Goal: Find specific page/section: Find specific page/section

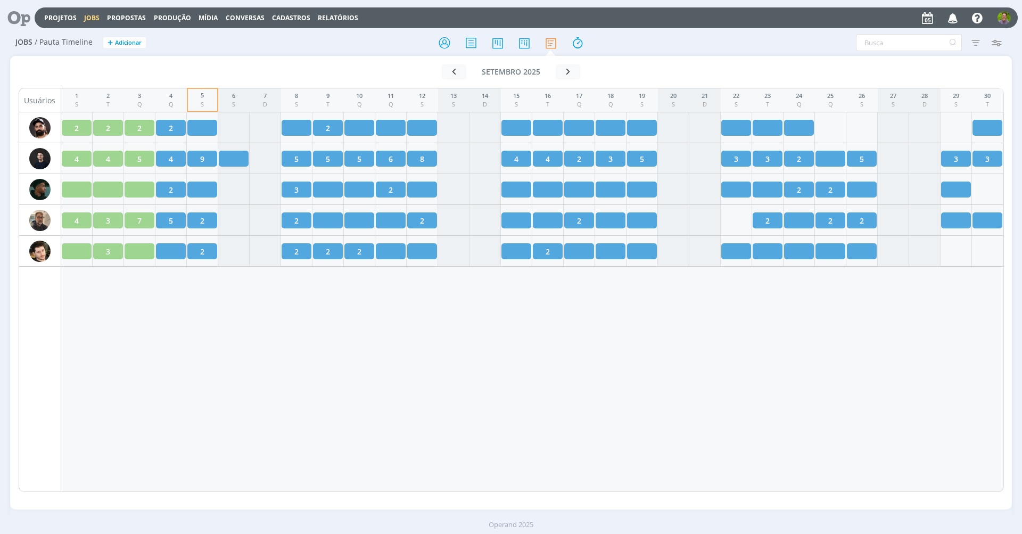
click at [13, 21] on icon at bounding box center [15, 17] width 22 height 21
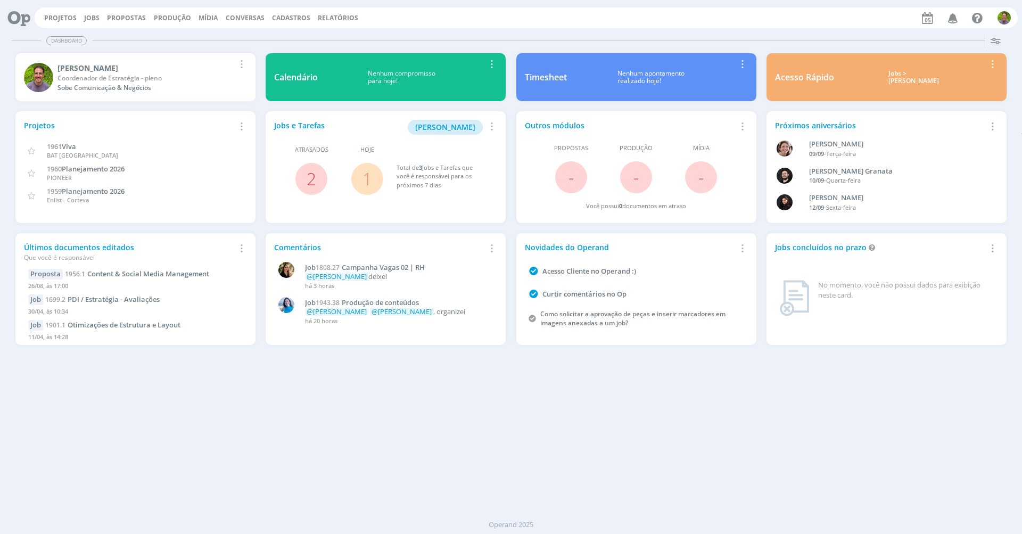
click at [387, 385] on div "Dashboard Salvar Selecione abaixo os cards desejados: Meus Meu Perfil [GEOGRAPH…" at bounding box center [511, 282] width 1022 height 504
click at [91, 17] on link "Jobs" at bounding box center [91, 17] width 15 height 9
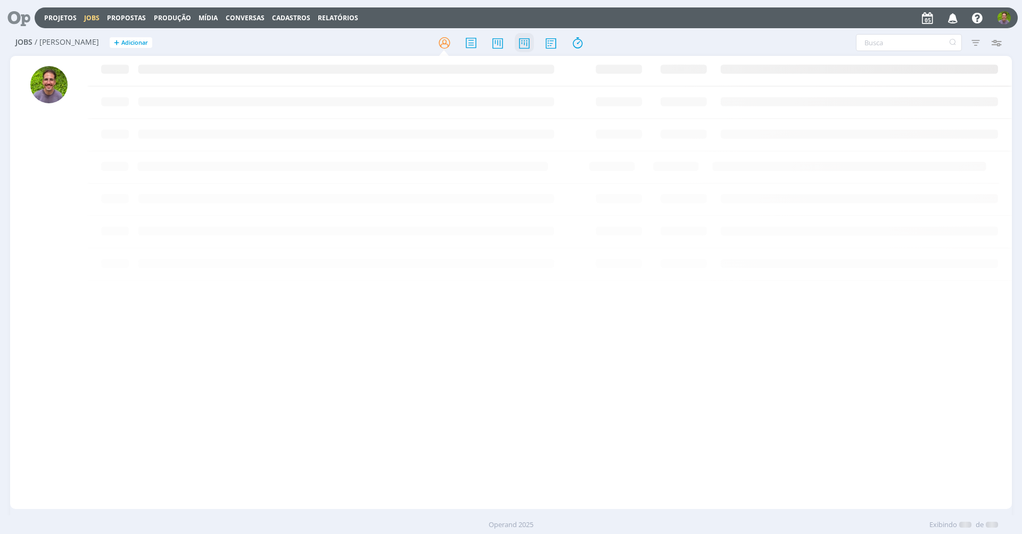
click at [520, 40] on icon at bounding box center [524, 42] width 19 height 21
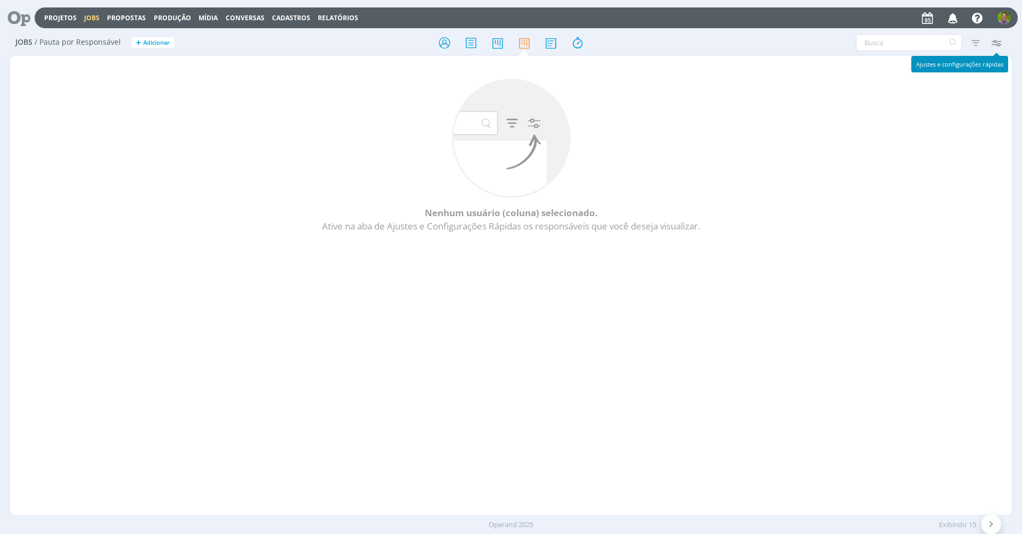
click at [1001, 42] on icon "button" at bounding box center [995, 42] width 19 height 19
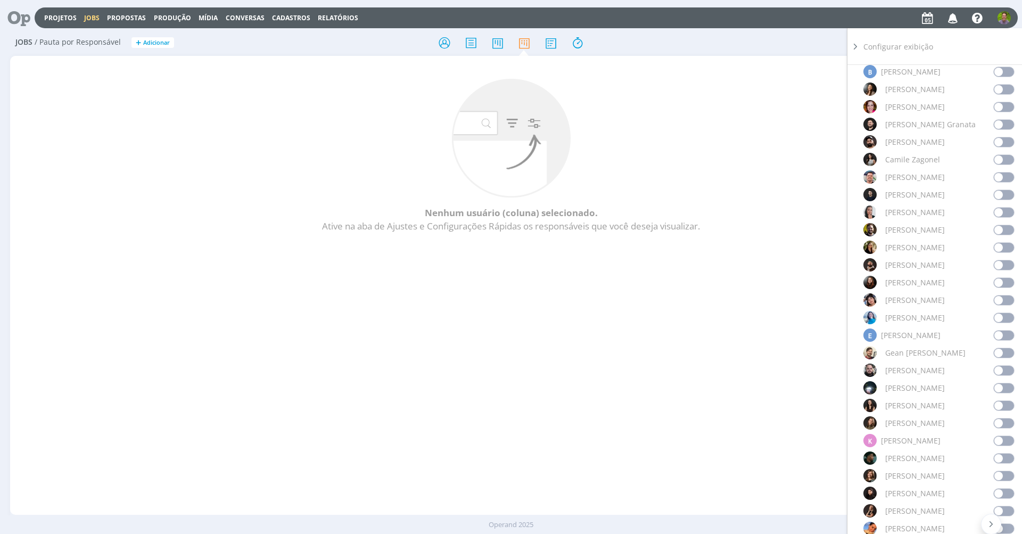
scroll to position [511, 0]
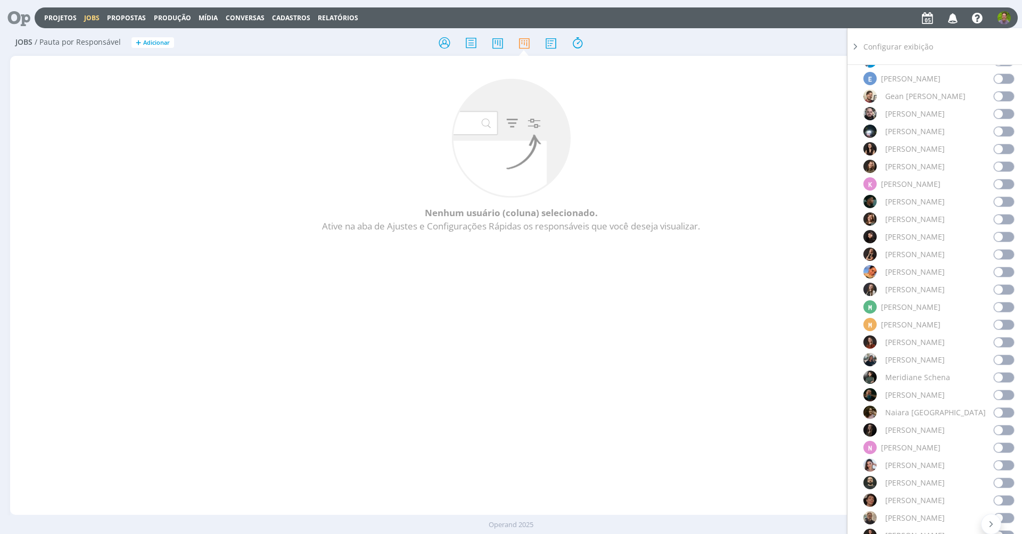
click at [997, 450] on span at bounding box center [1003, 447] width 21 height 11
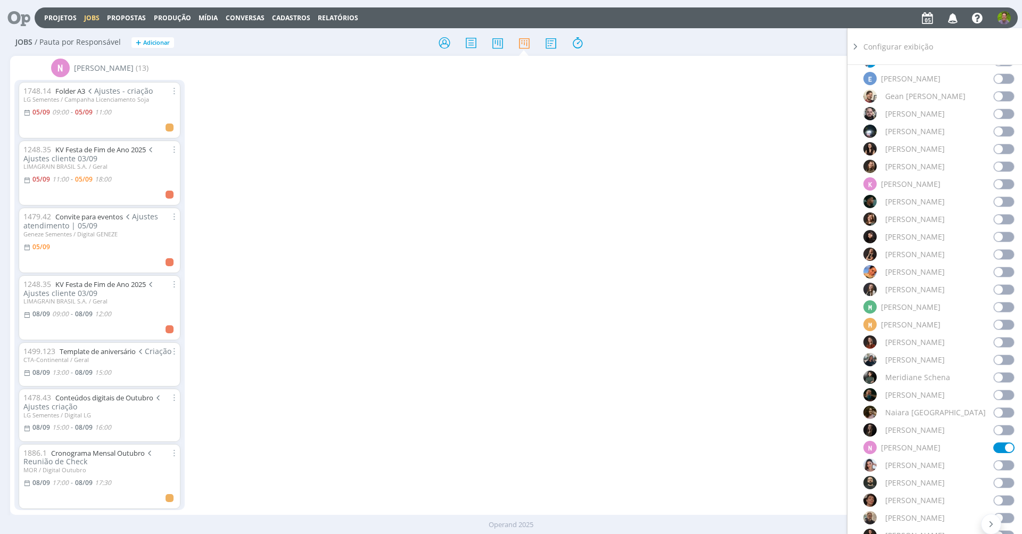
click at [1004, 307] on span at bounding box center [1003, 307] width 21 height 11
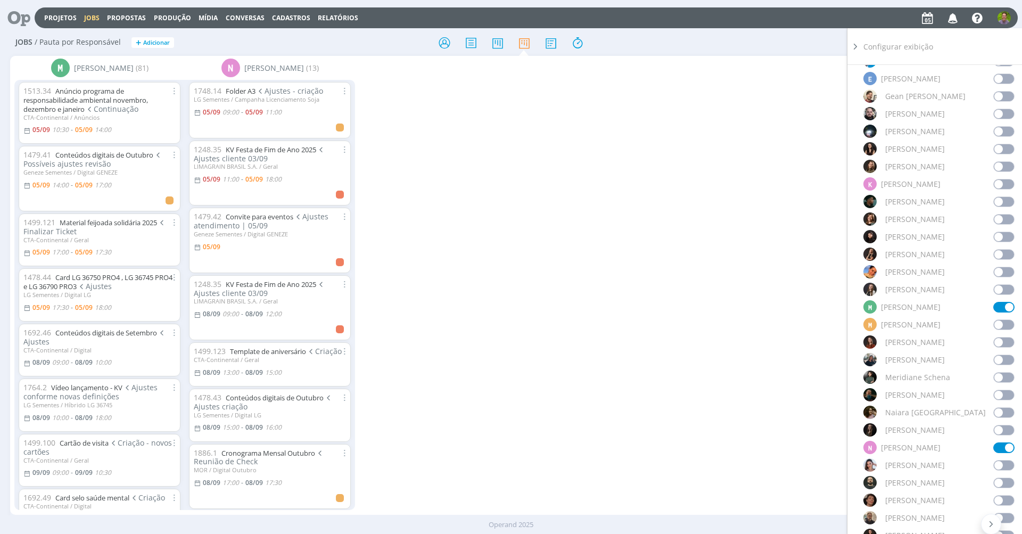
click at [999, 308] on span at bounding box center [1003, 307] width 21 height 11
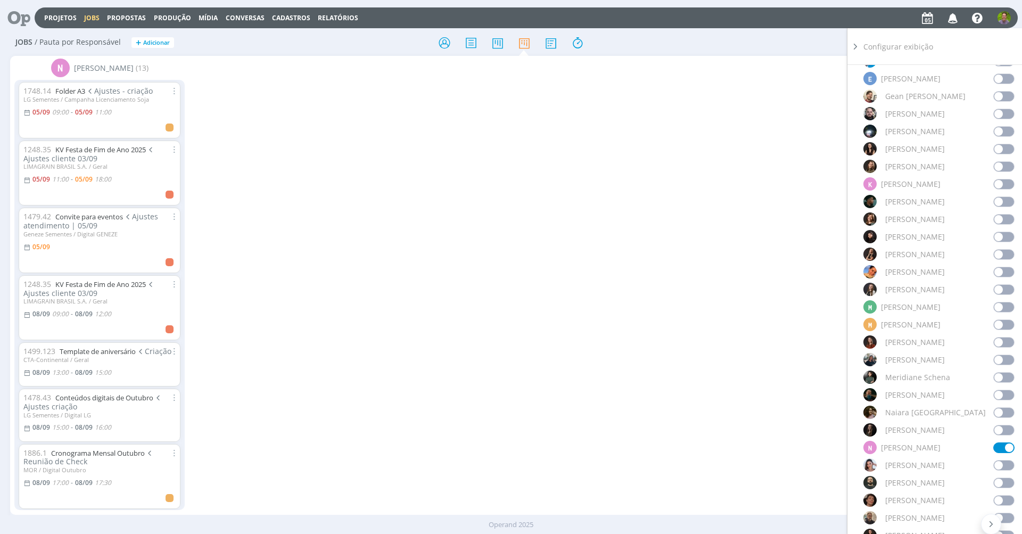
click at [998, 449] on span at bounding box center [1003, 447] width 21 height 11
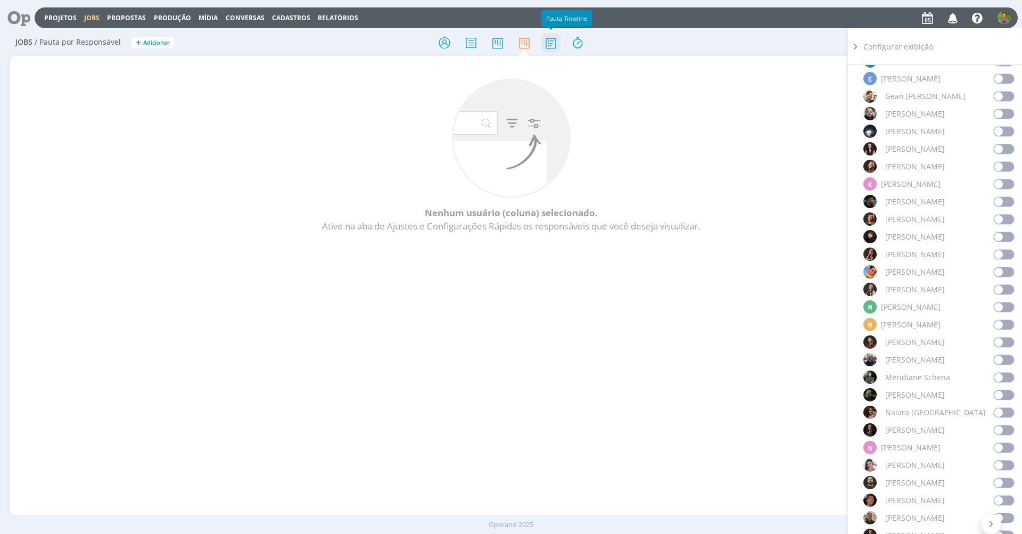
click at [555, 43] on icon at bounding box center [550, 42] width 19 height 21
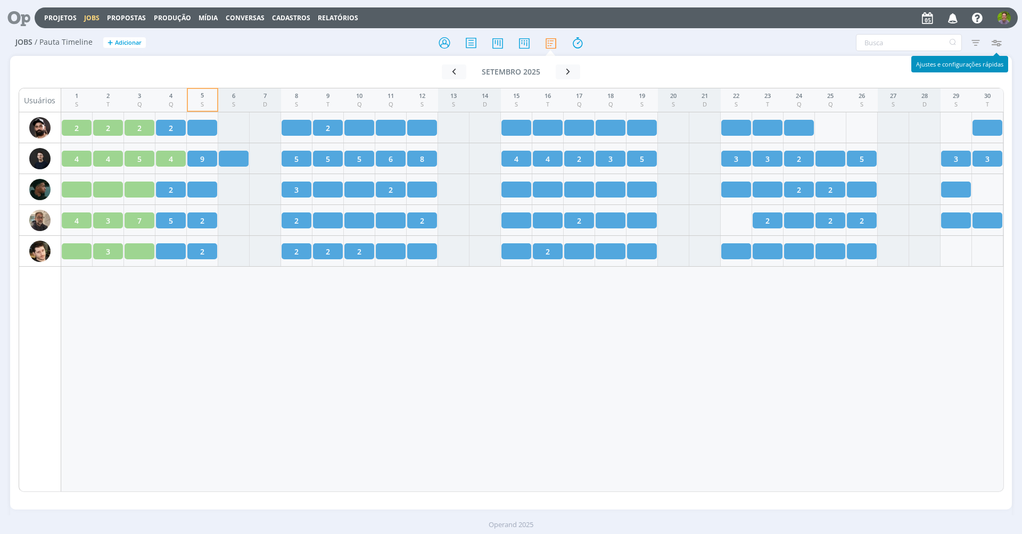
click at [1001, 41] on icon "button" at bounding box center [995, 42] width 19 height 19
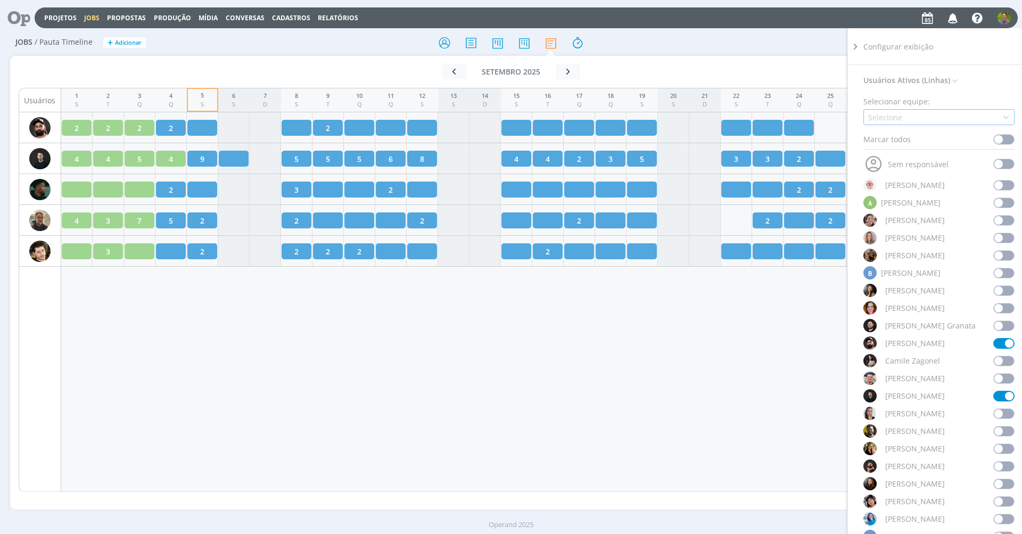
click at [934, 115] on div "Selecione" at bounding box center [938, 117] width 151 height 16
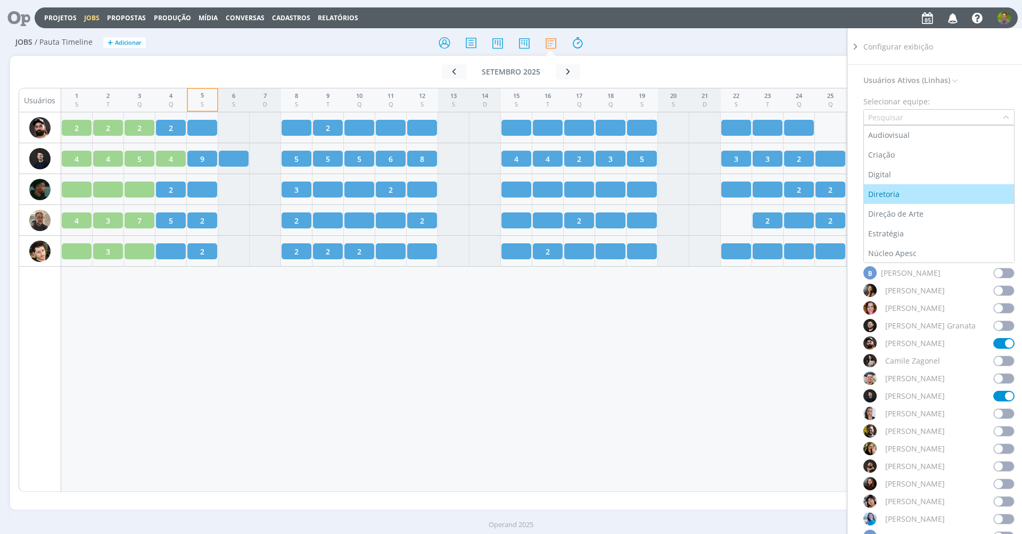
scroll to position [51, 0]
click at [890, 179] on div "Diretoria" at bounding box center [885, 182] width 34 height 11
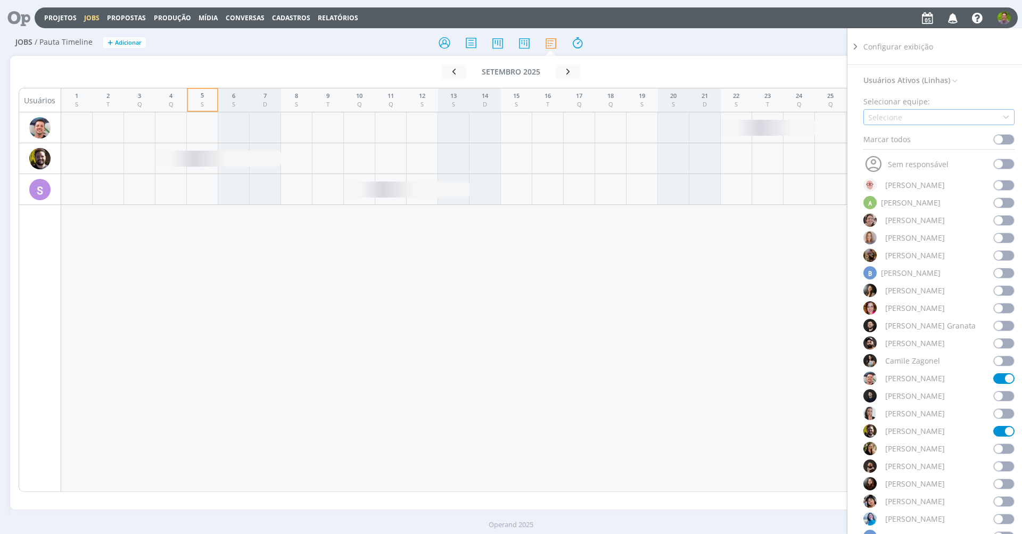
click at [909, 110] on div "Selecione" at bounding box center [938, 117] width 151 height 16
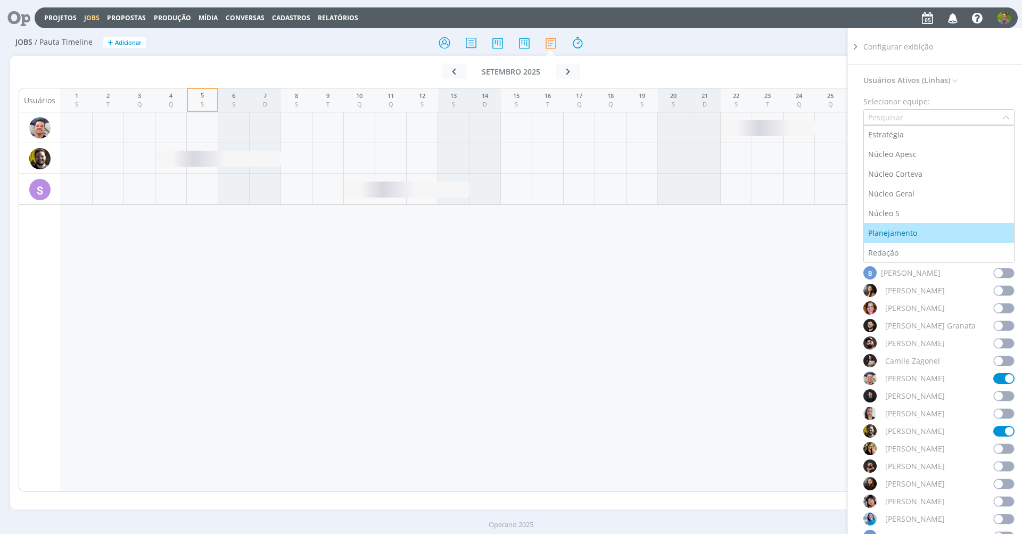
scroll to position [58, 0]
click at [897, 212] on div "Estratégia" at bounding box center [887, 215] width 38 height 11
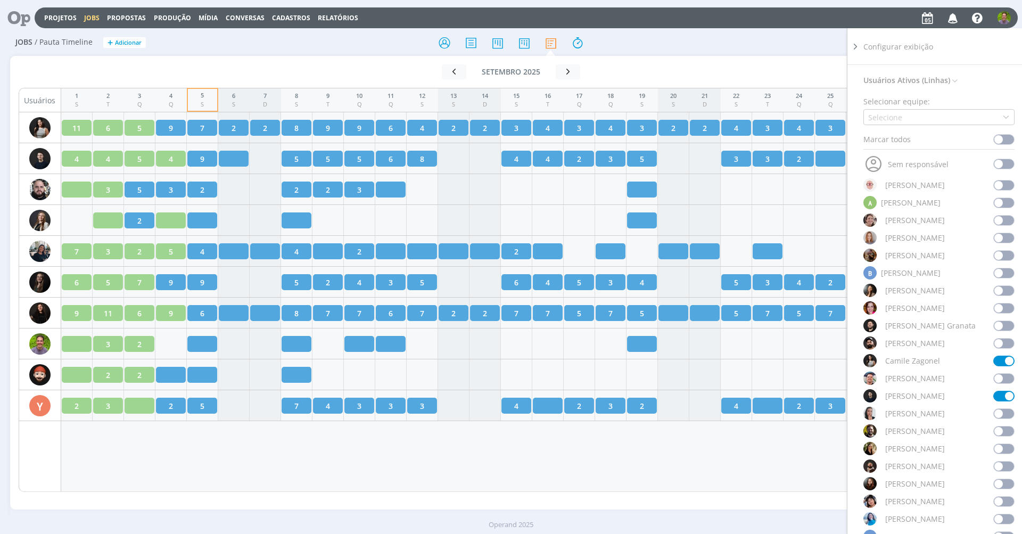
click at [658, 32] on div "Jobs / Pauta Timeline + Adicionar Filtrar Filtrar [GEOGRAPHIC_DATA] Tipo Jobs e…" at bounding box center [511, 43] width 1002 height 27
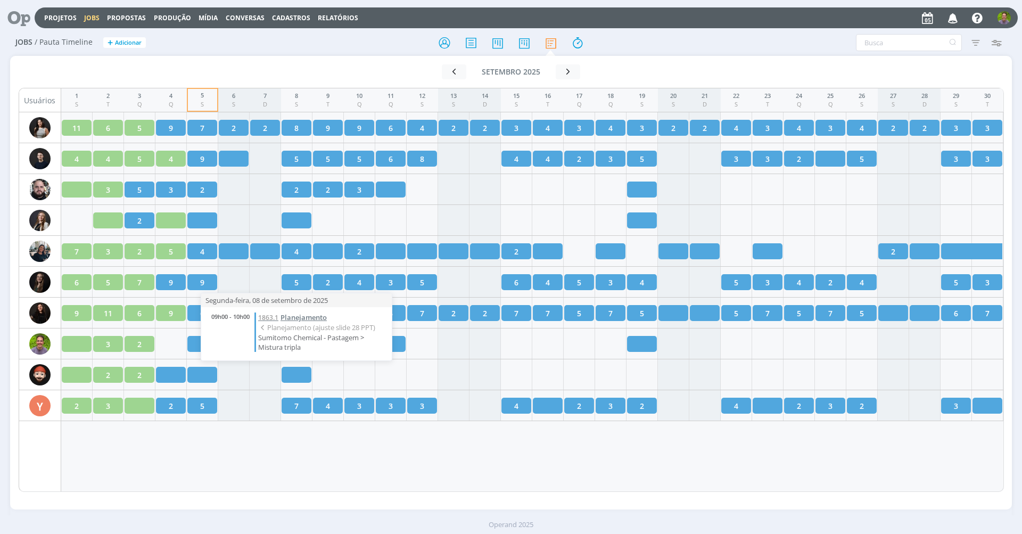
click at [294, 318] on span "Planejamento" at bounding box center [304, 317] width 46 height 10
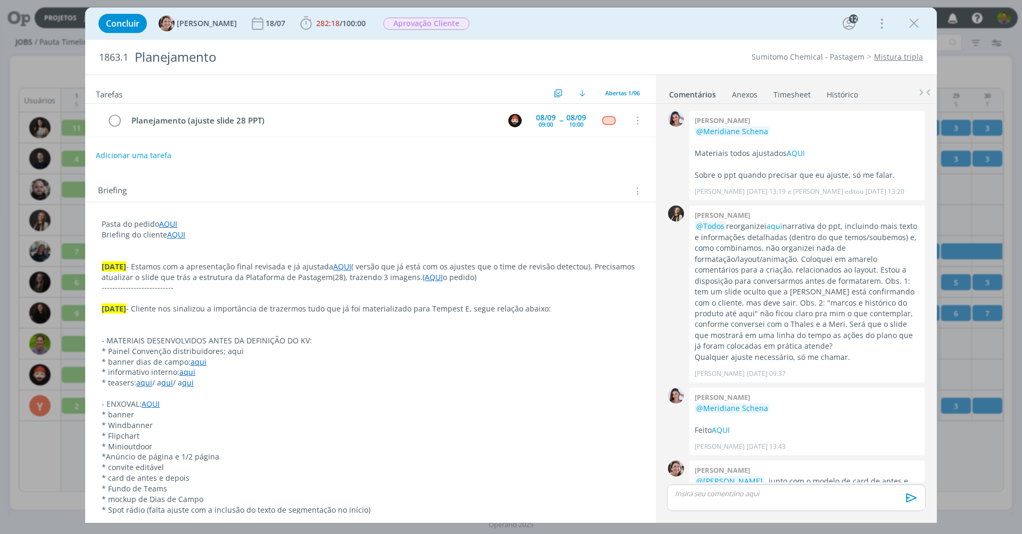
scroll to position [1358, 0]
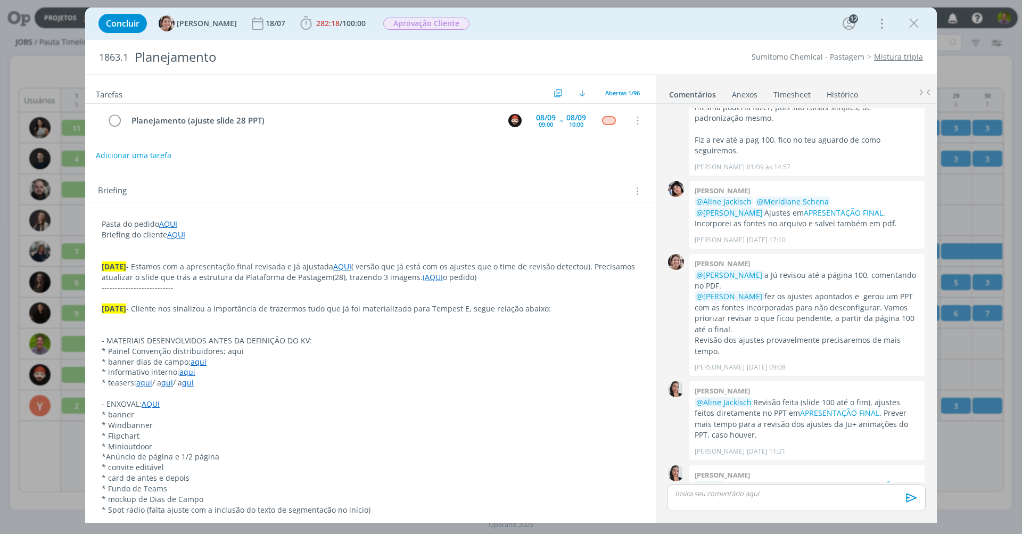
click at [449, 180] on div "Briefing Briefings Predefinidos Versões do Briefing Ver Briefing do Projeto" at bounding box center [370, 188] width 571 height 29
click at [915, 19] on icon "dialog" at bounding box center [914, 23] width 16 height 16
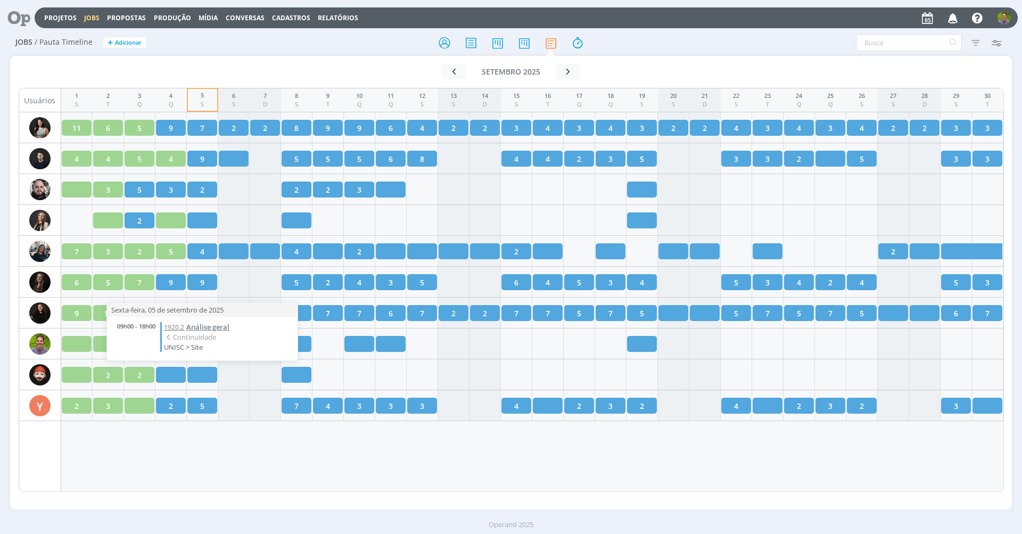
click at [196, 328] on span "Análise geral" at bounding box center [207, 327] width 43 height 10
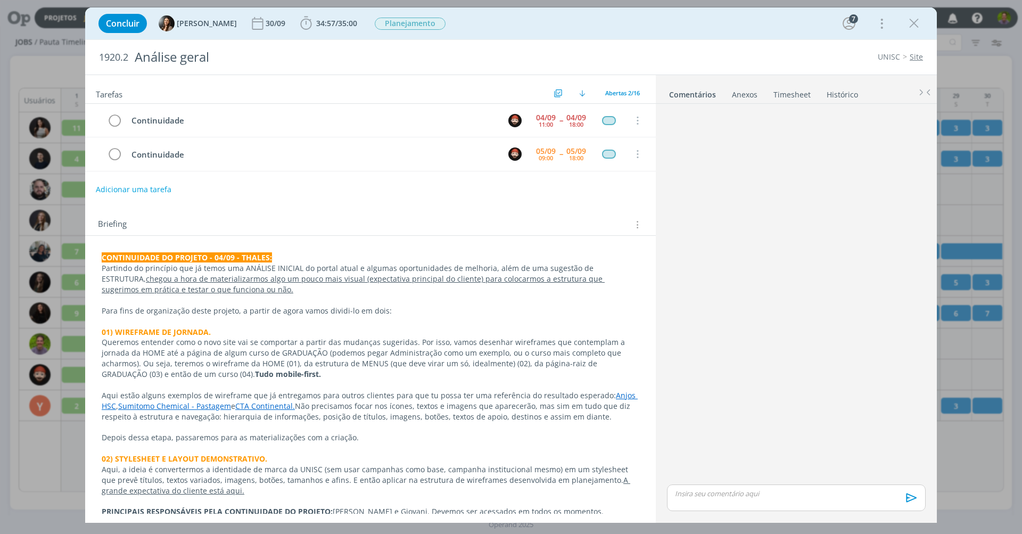
scroll to position [120, 0]
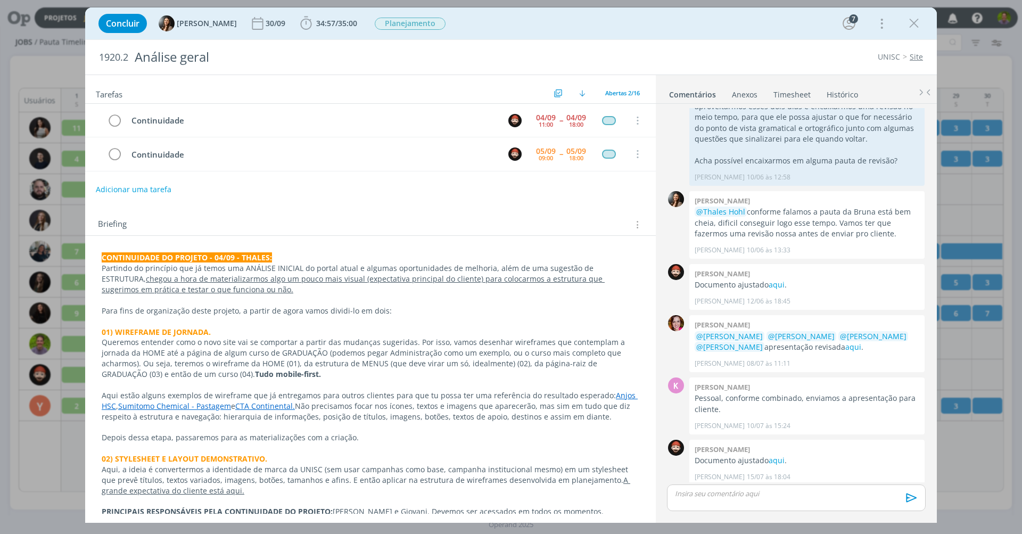
click at [785, 96] on link "Timesheet" at bounding box center [792, 92] width 38 height 15
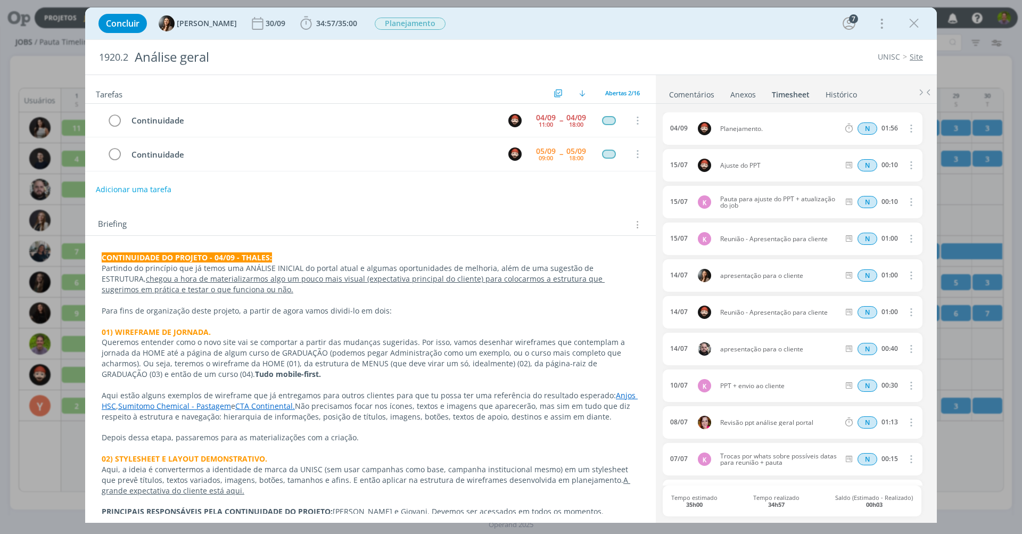
click at [682, 92] on link "Comentários" at bounding box center [692, 92] width 46 height 15
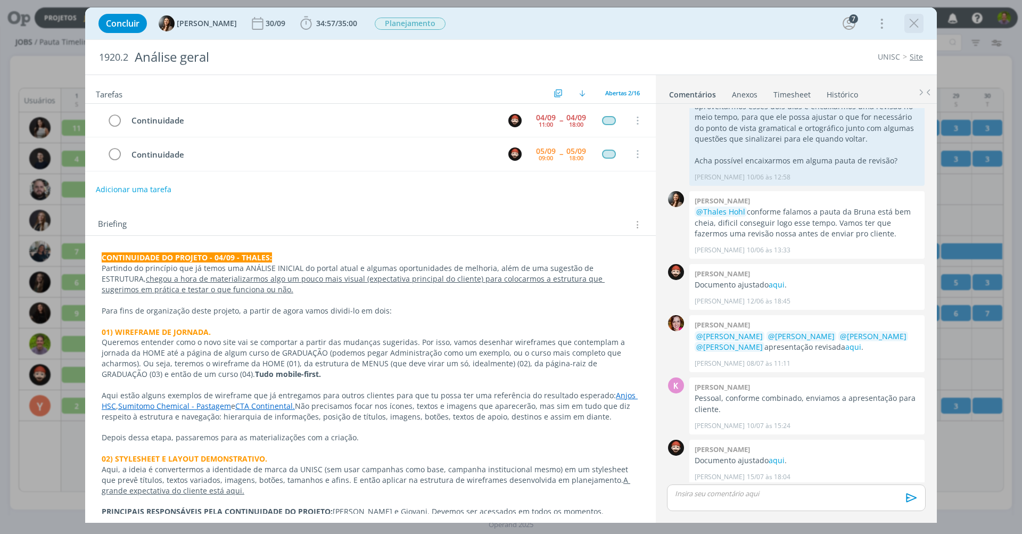
click at [910, 15] on icon "dialog" at bounding box center [914, 23] width 16 height 16
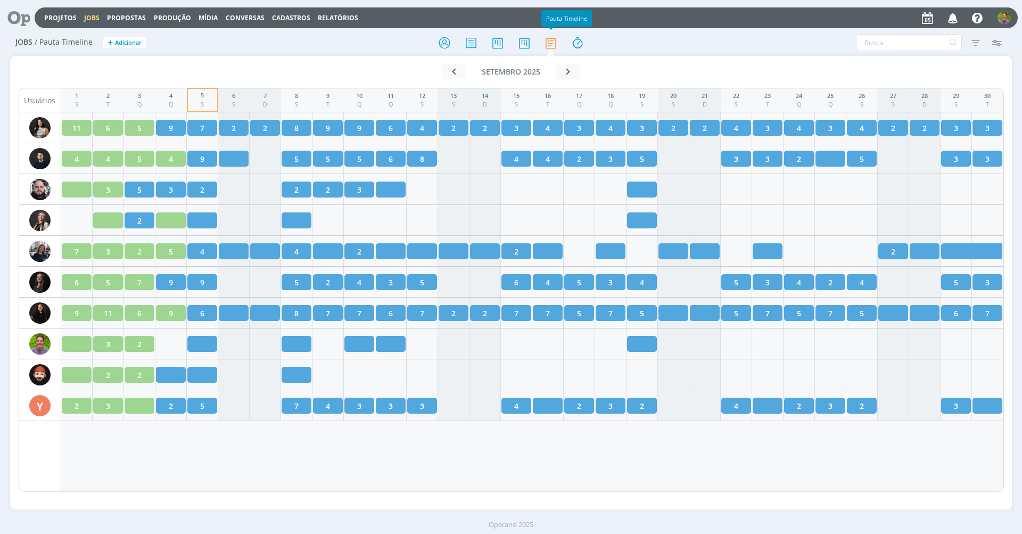
click at [567, 46] on div at bounding box center [511, 42] width 334 height 19
click at [572, 44] on icon at bounding box center [577, 42] width 19 height 21
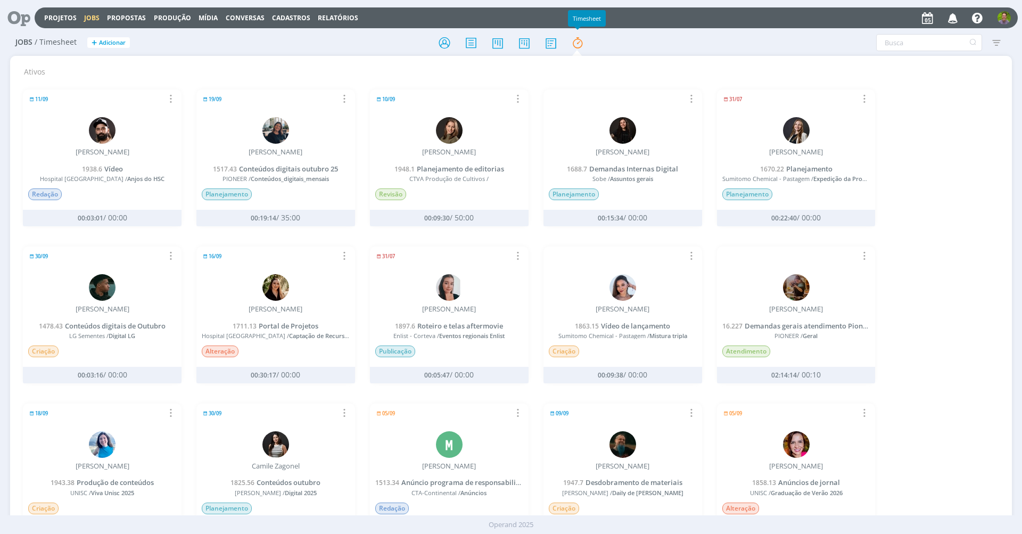
click at [972, 196] on div "11/09 Relatório de timesheet Parar Timesheet [PERSON_NAME] 1938.6 [GEOGRAPHIC_D…" at bounding box center [510, 391] width 991 height 628
click at [630, 171] on span "Demandas Internas Digital" at bounding box center [633, 169] width 89 height 10
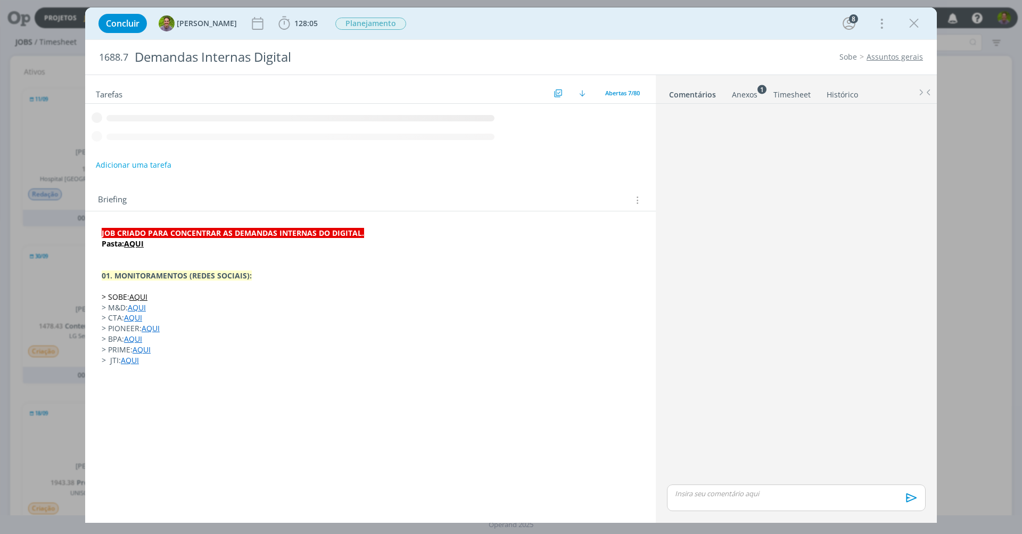
scroll to position [354, 0]
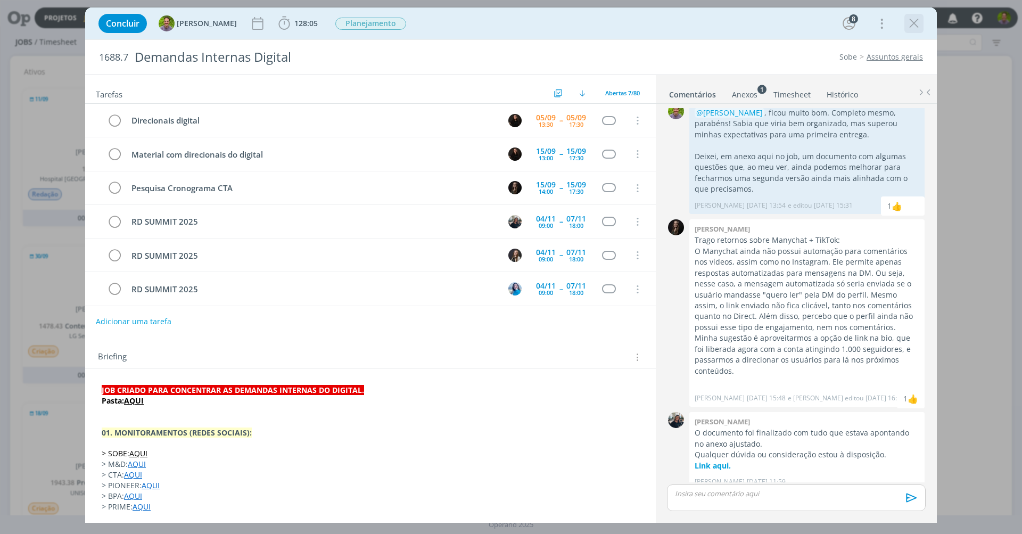
click at [911, 26] on icon "dialog" at bounding box center [914, 23] width 16 height 16
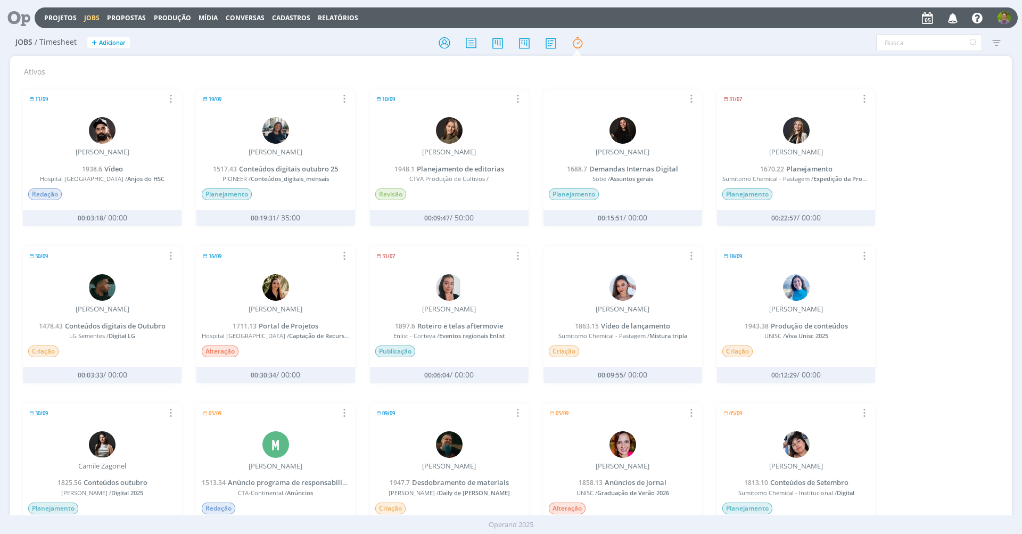
click at [24, 19] on icon at bounding box center [15, 17] width 22 height 21
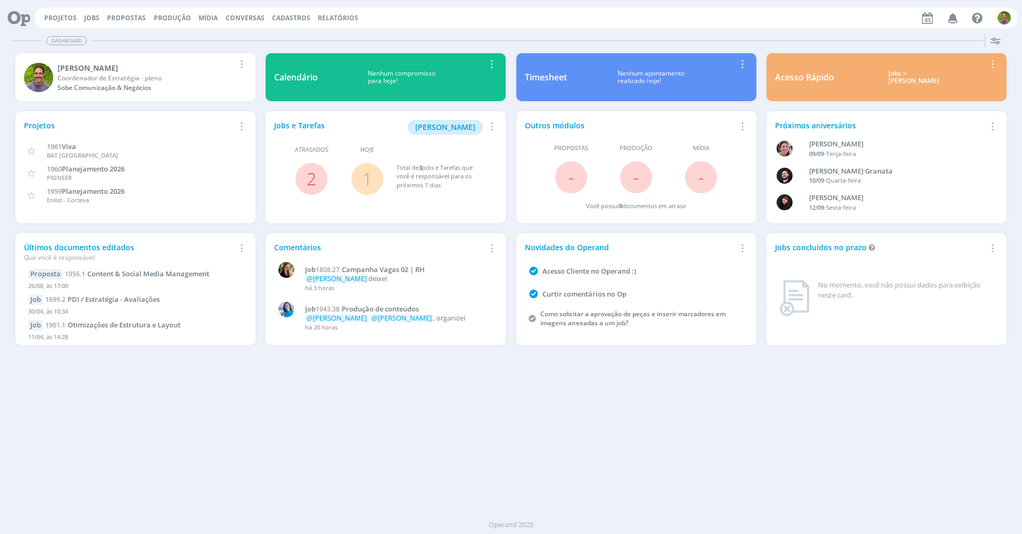
click at [326, 384] on div "Dashboard Salvar Selecione abaixo os cards desejados: Meus Meu Perfil [GEOGRAPH…" at bounding box center [511, 282] width 1022 height 504
click at [402, 445] on div "Dashboard Salvar Selecione abaixo os cards desejados: Meus Meu Perfil [GEOGRAPH…" at bounding box center [511, 282] width 1022 height 504
